Goal: Information Seeking & Learning: Learn about a topic

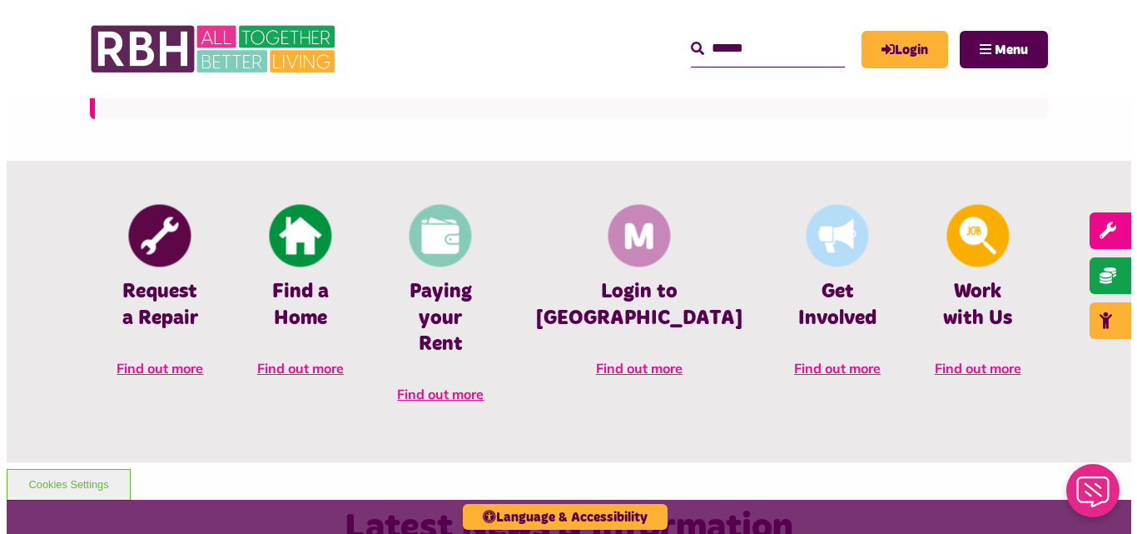
scroll to position [661, 0]
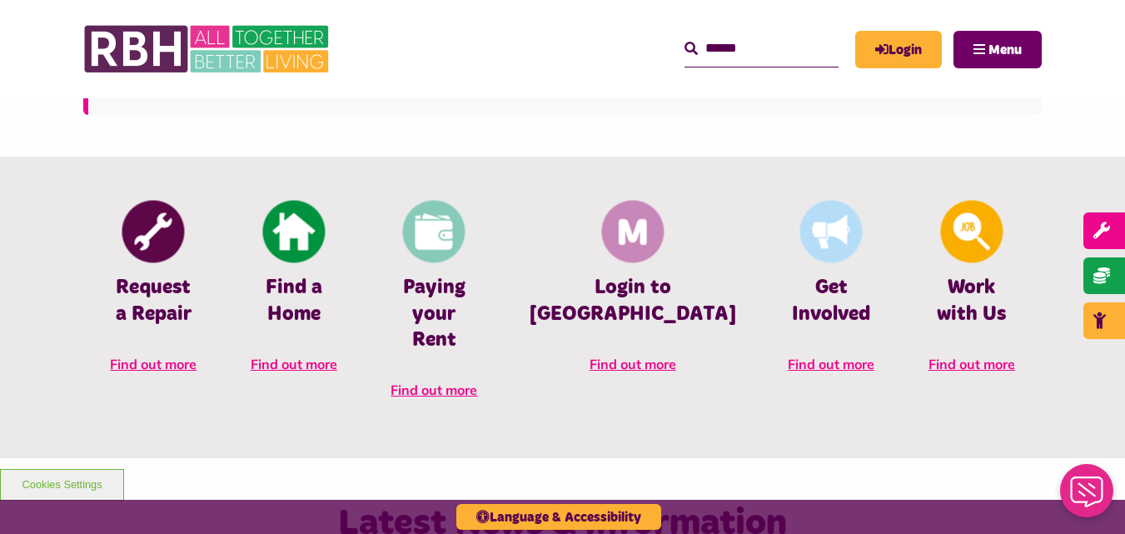
click at [998, 36] on button "Menu" at bounding box center [997, 49] width 88 height 37
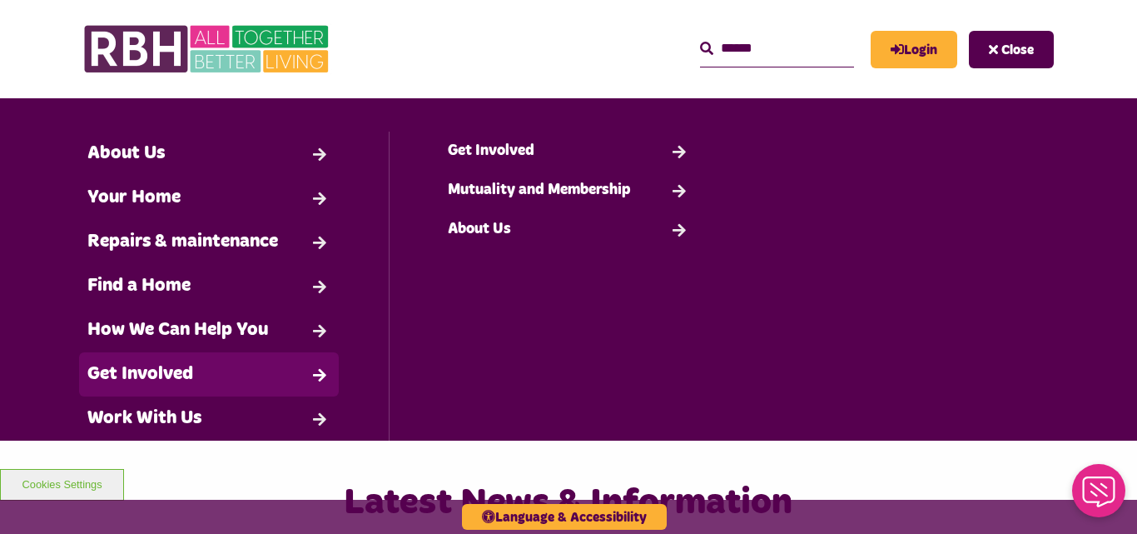
click at [187, 367] on link "Get Involved" at bounding box center [209, 374] width 260 height 44
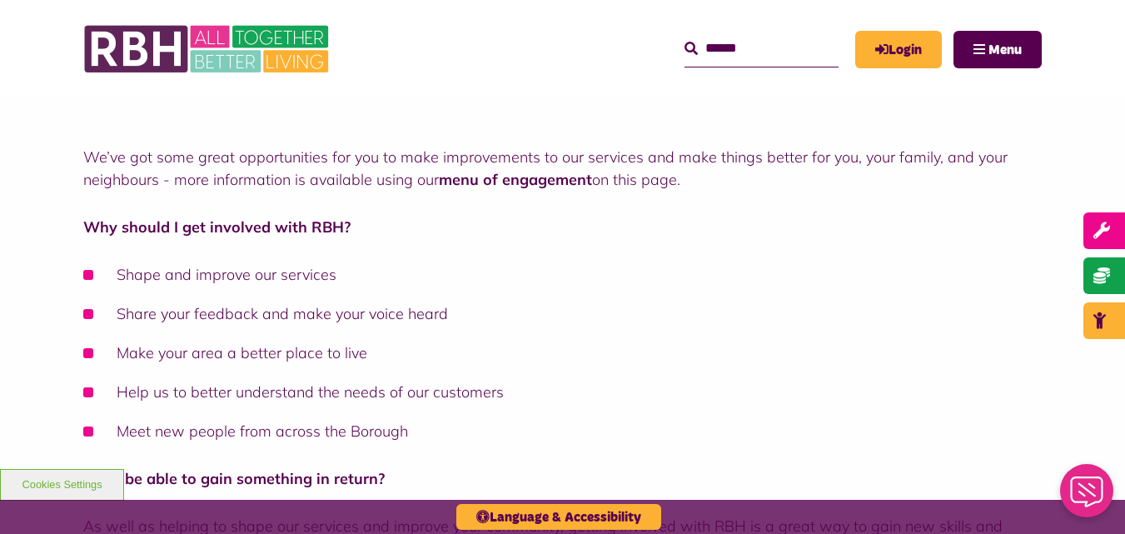
scroll to position [106, 0]
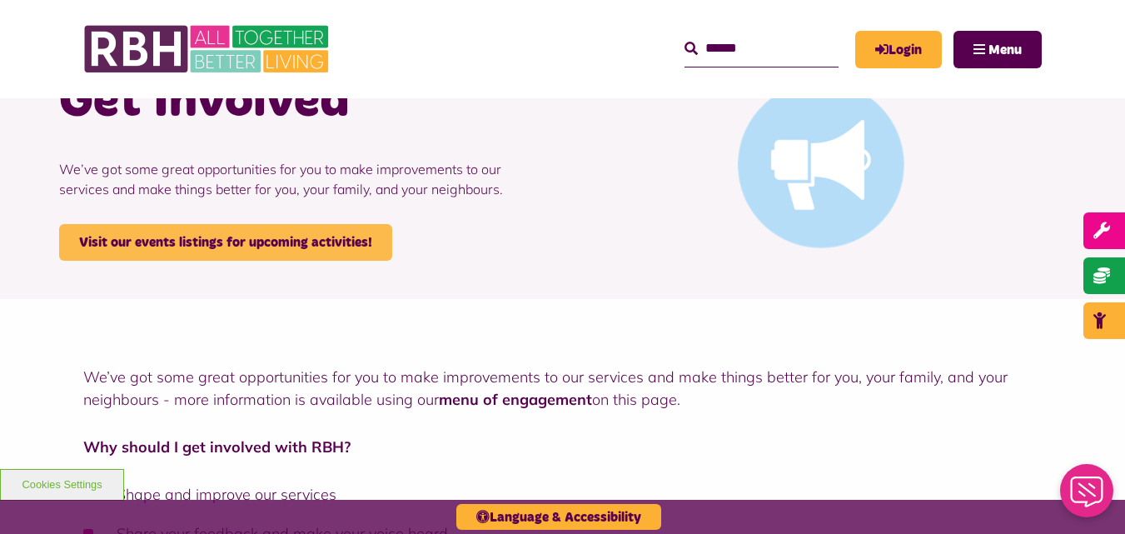
click at [326, 239] on link "Visit our events listings for upcoming activities!" at bounding box center [225, 242] width 333 height 37
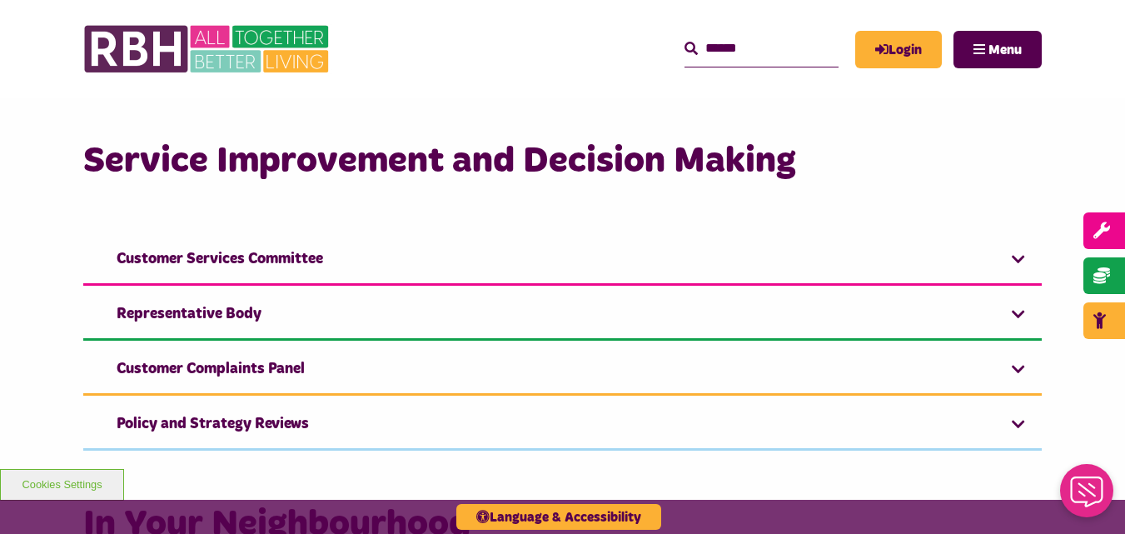
scroll to position [1202, 0]
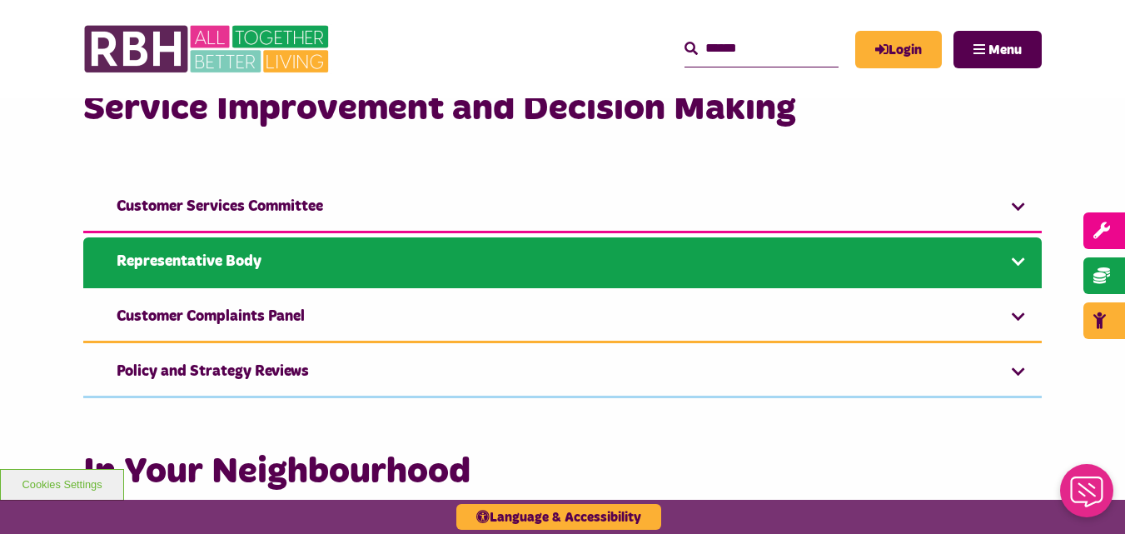
click at [633, 265] on link "Representative Body" at bounding box center [562, 262] width 958 height 51
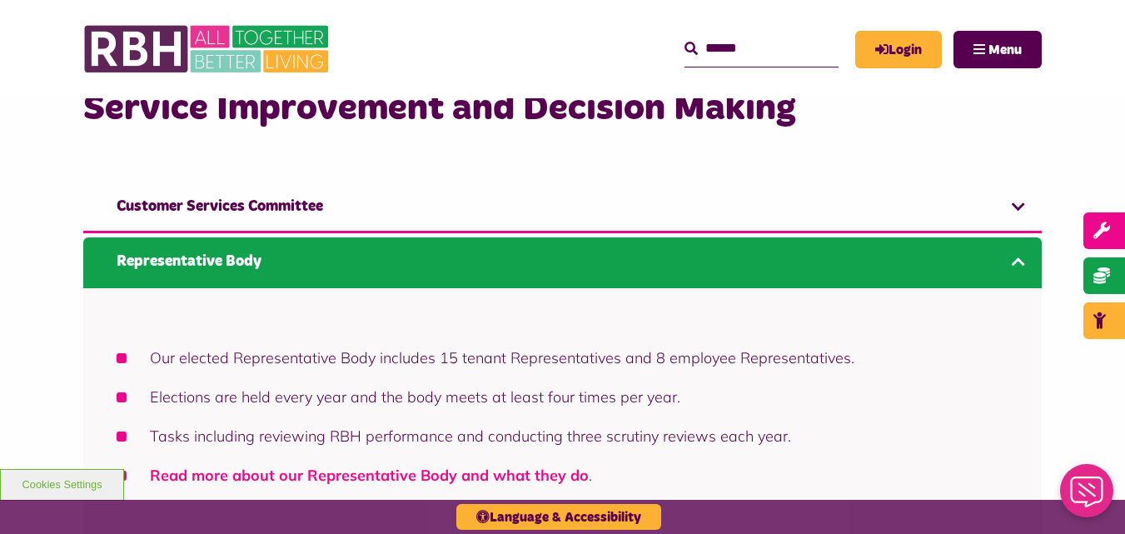
click at [352, 465] on link "Read more about our Representative Body and what they do" at bounding box center [369, 474] width 439 height 19
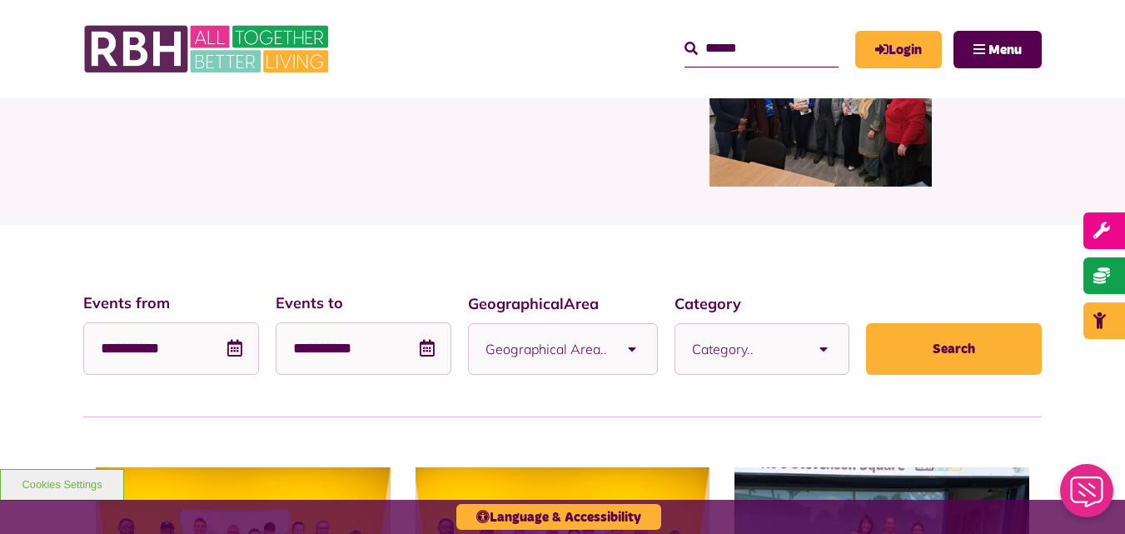
scroll to position [194, 0]
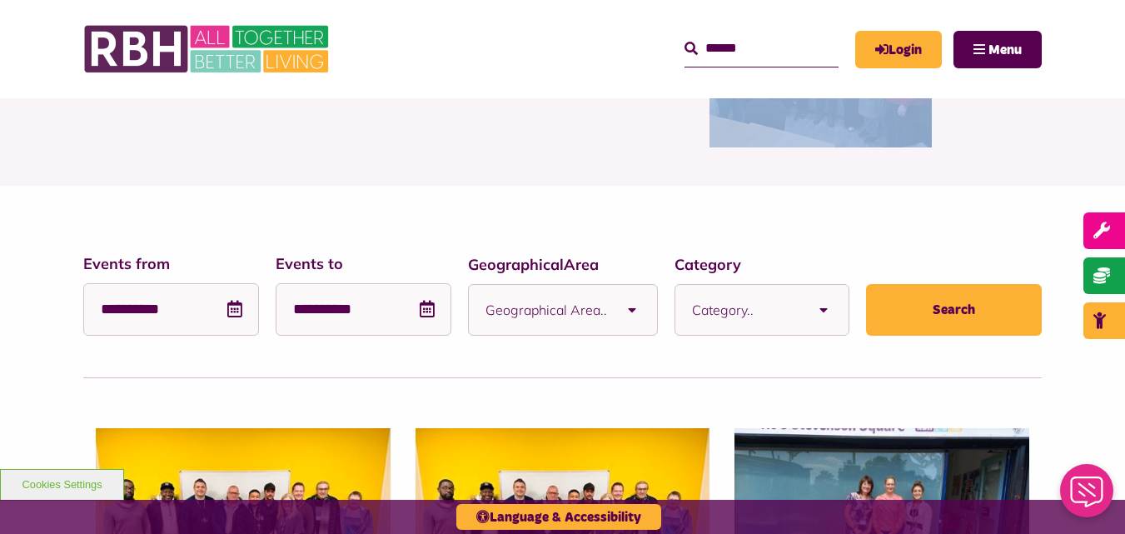
drag, startPoint x: 1122, startPoint y: 79, endPoint x: 1125, endPoint y: 149, distance: 70.0
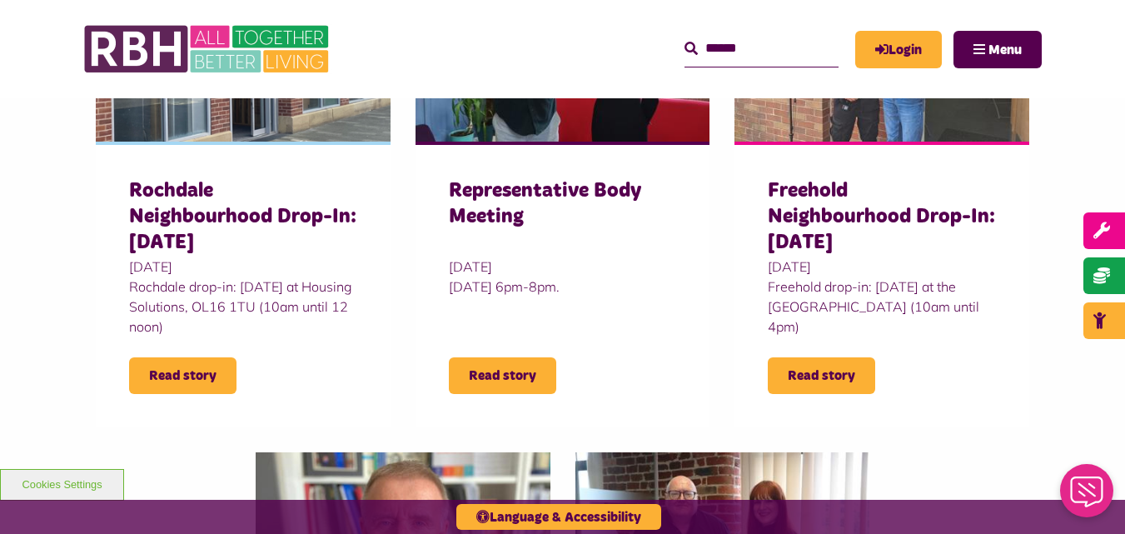
scroll to position [291, 0]
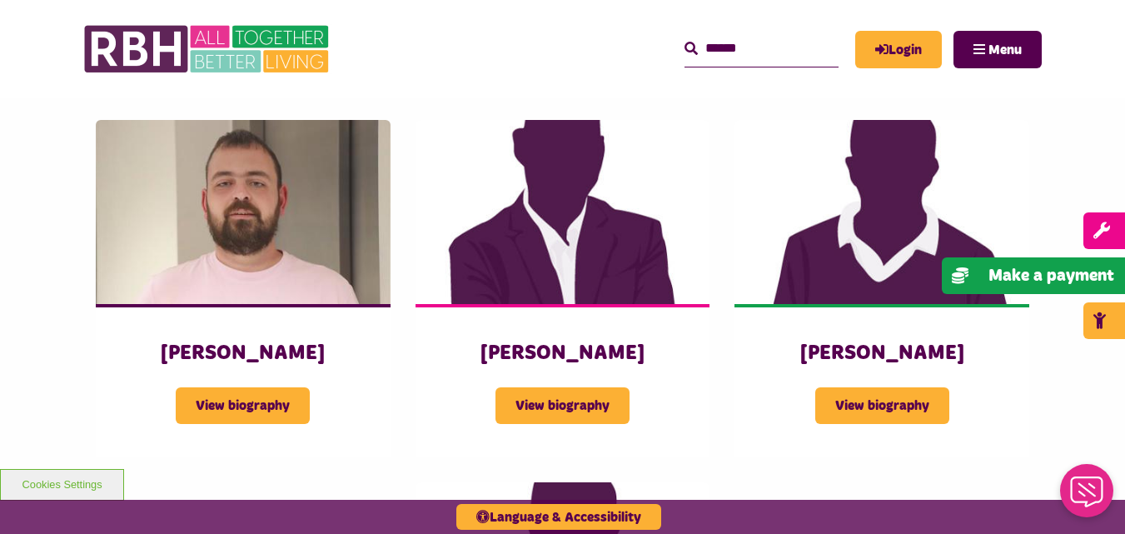
scroll to position [2323, 0]
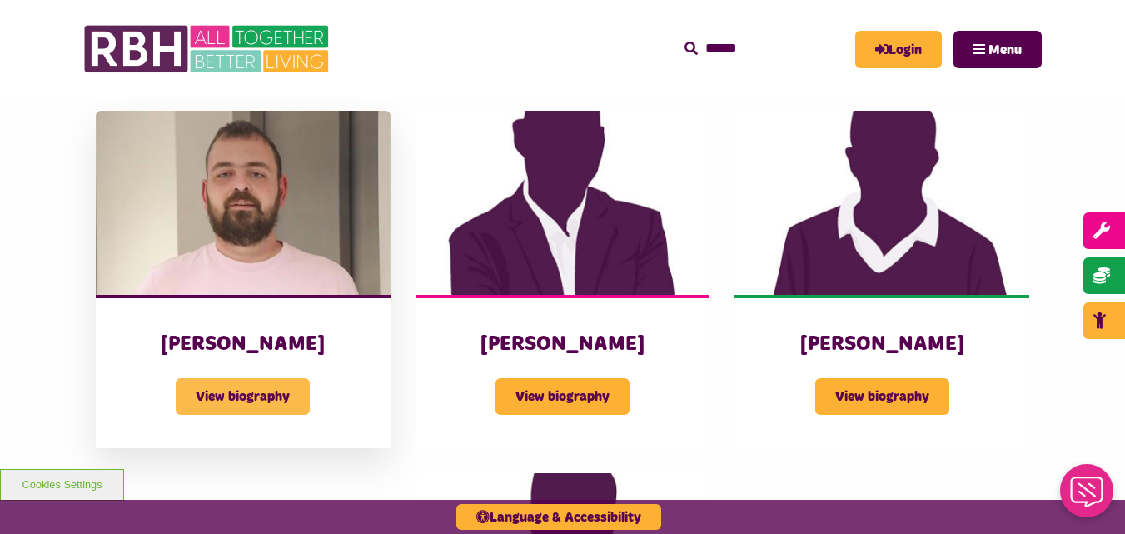
click at [272, 378] on span "View biography" at bounding box center [243, 396] width 134 height 37
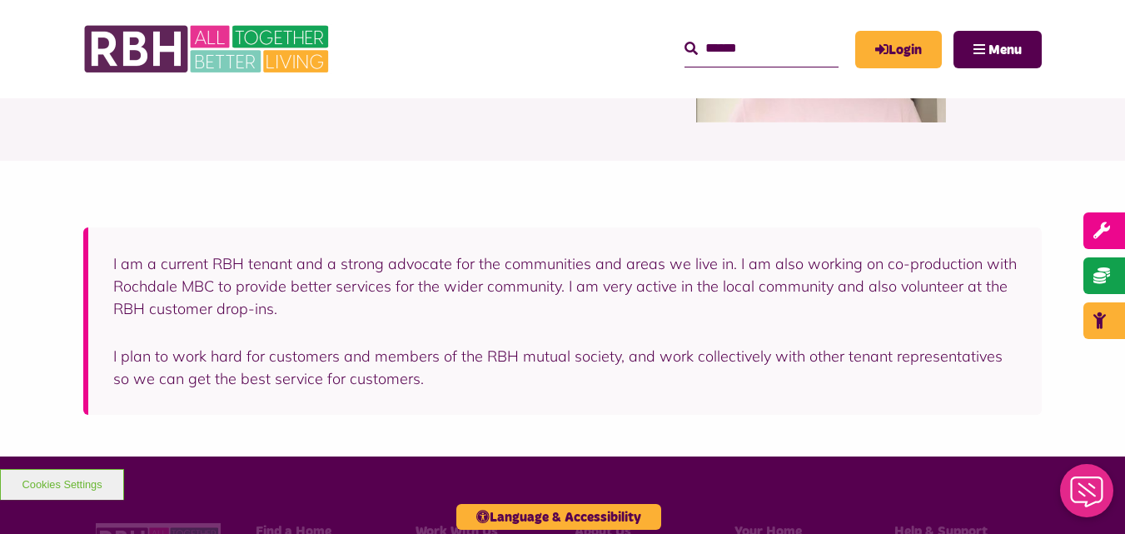
scroll to position [222, 0]
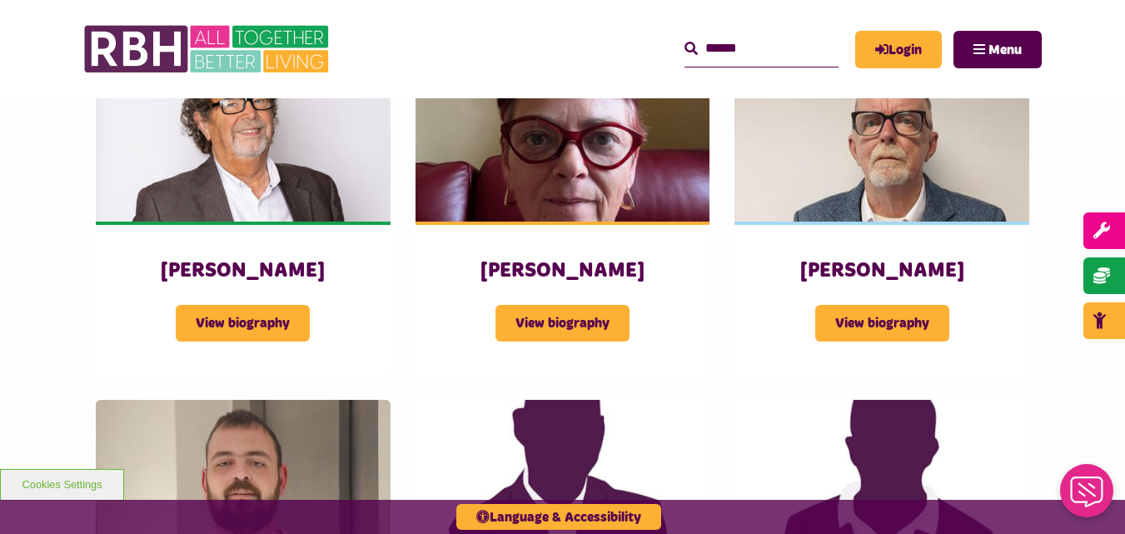
scroll to position [1923, 0]
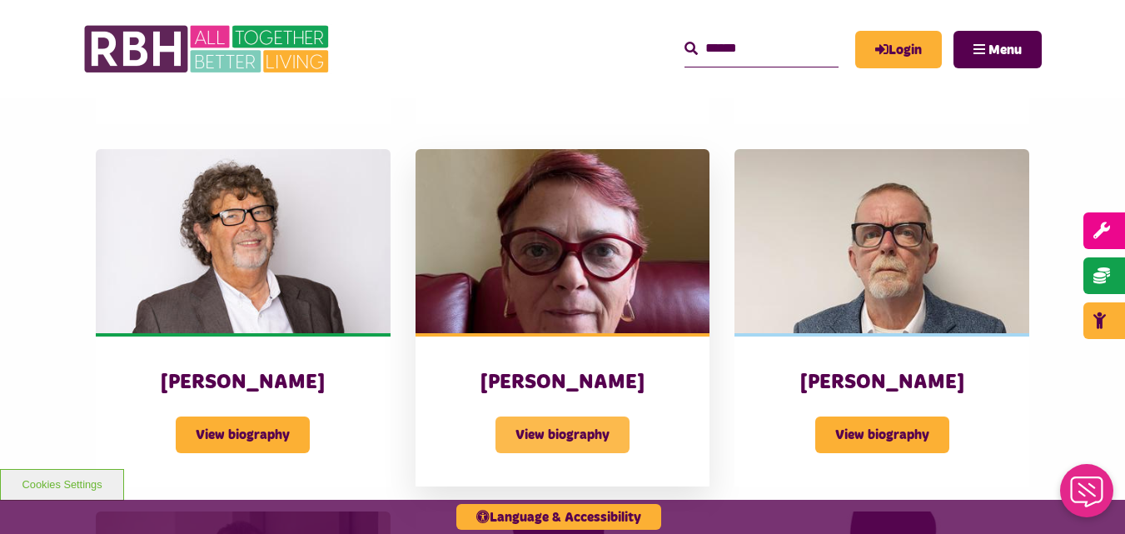
click at [568, 416] on span "View biography" at bounding box center [562, 434] width 134 height 37
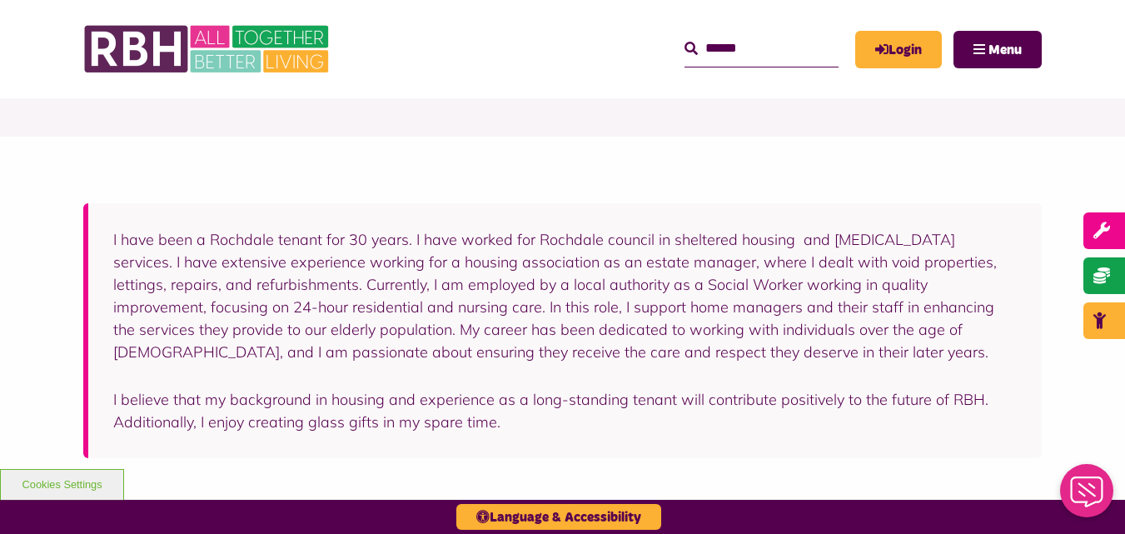
scroll to position [299, 0]
